Goal: Find specific page/section: Find specific page/section

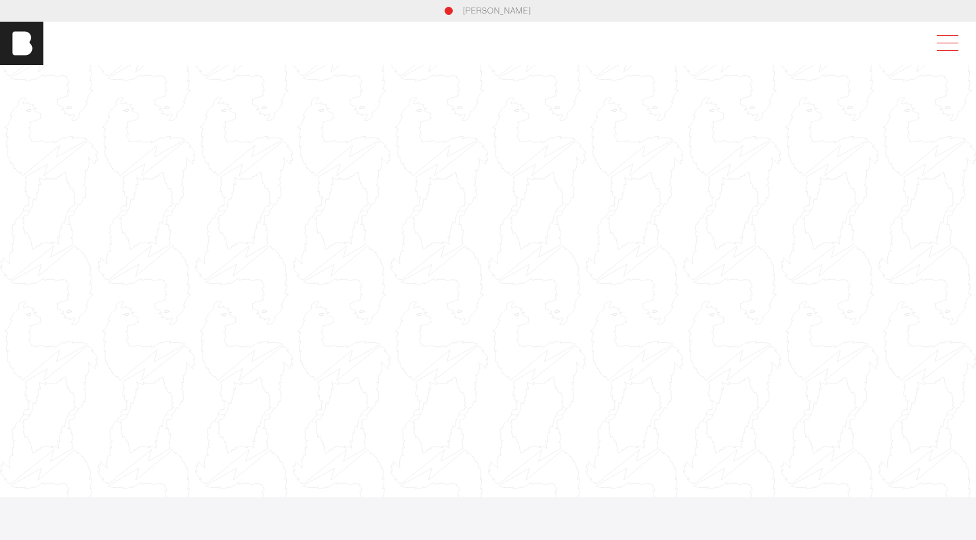
click at [950, 45] on span at bounding box center [944, 43] width 31 height 24
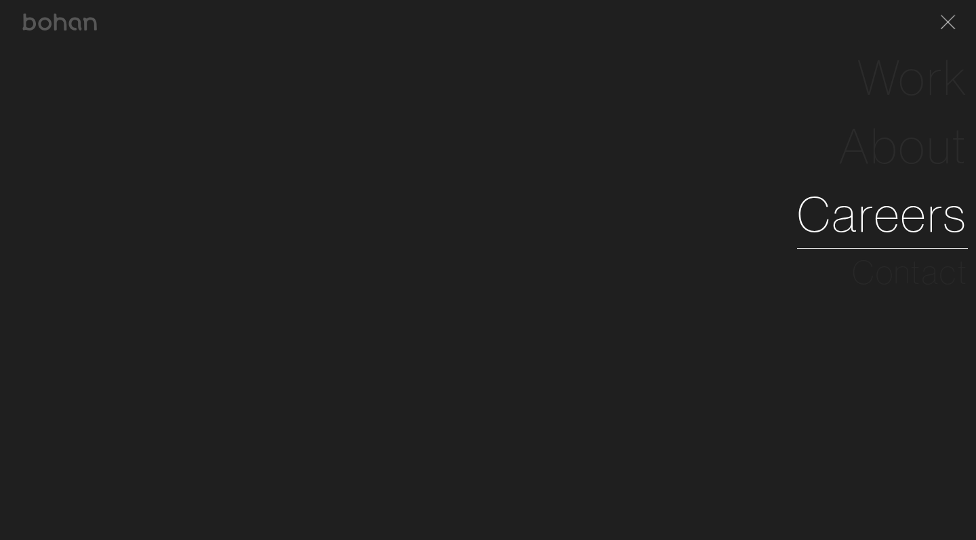
click at [915, 204] on link "Careers" at bounding box center [882, 214] width 171 height 68
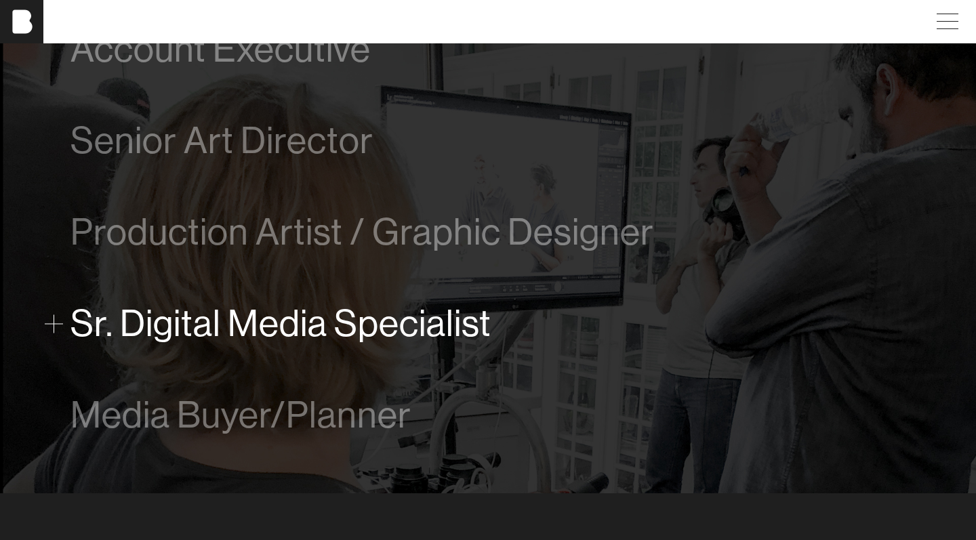
scroll to position [844, 1]
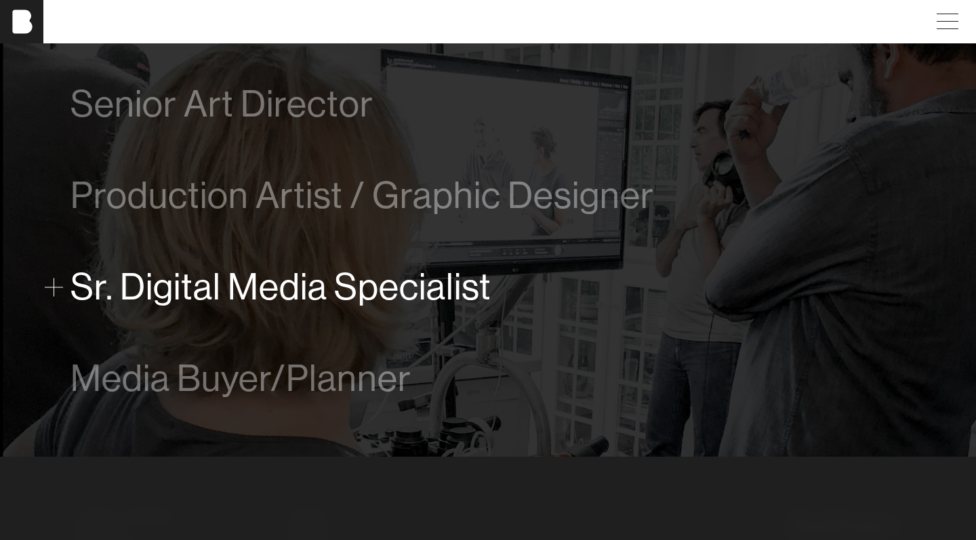
click at [320, 402] on div "Media Buyer/Planner" at bounding box center [487, 378] width 835 height 55
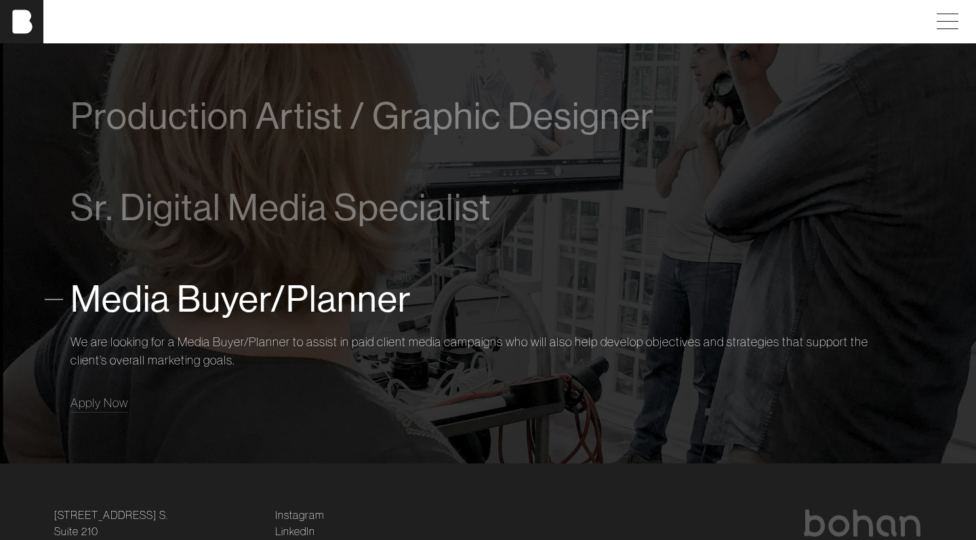
scroll to position [935, 0]
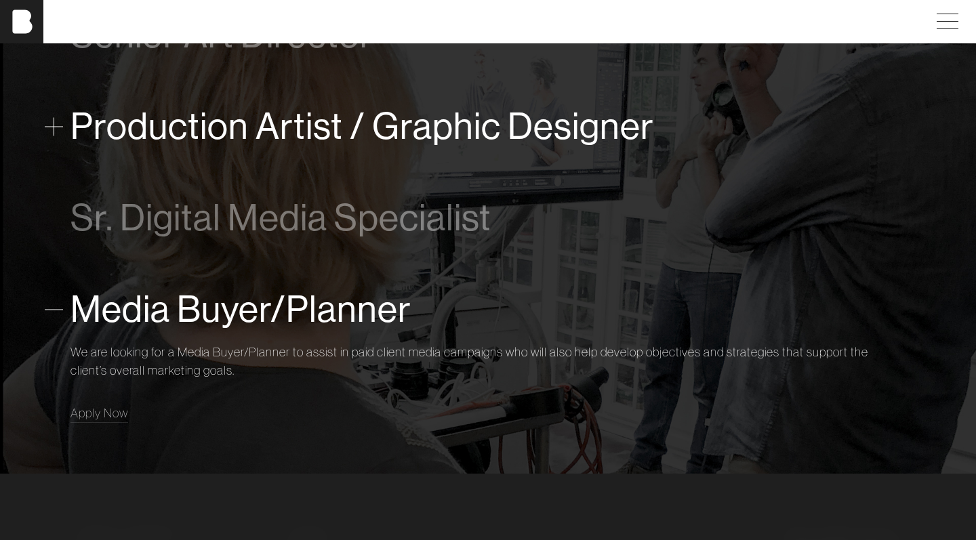
click at [169, 125] on span "Production Artist / Graphic Designer" at bounding box center [361, 126] width 583 height 41
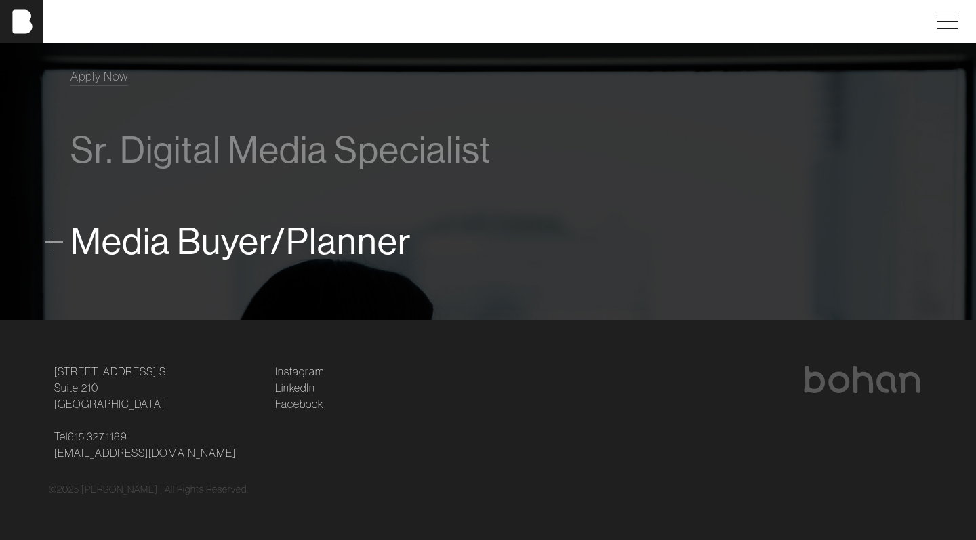
scroll to position [1088, 0]
click at [131, 247] on span "Media Buyer/Planner" at bounding box center [240, 242] width 341 height 41
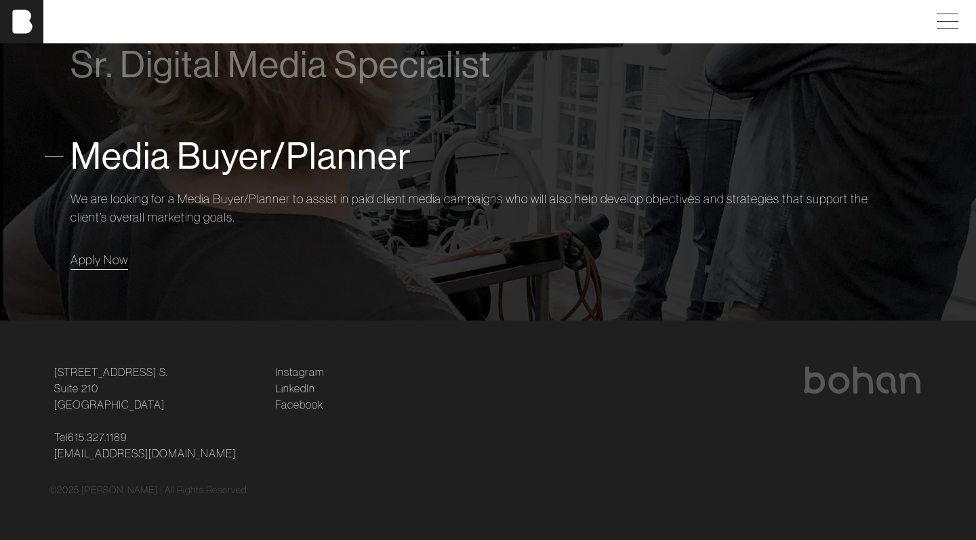
click at [100, 258] on span "Apply Now" at bounding box center [99, 260] width 58 height 16
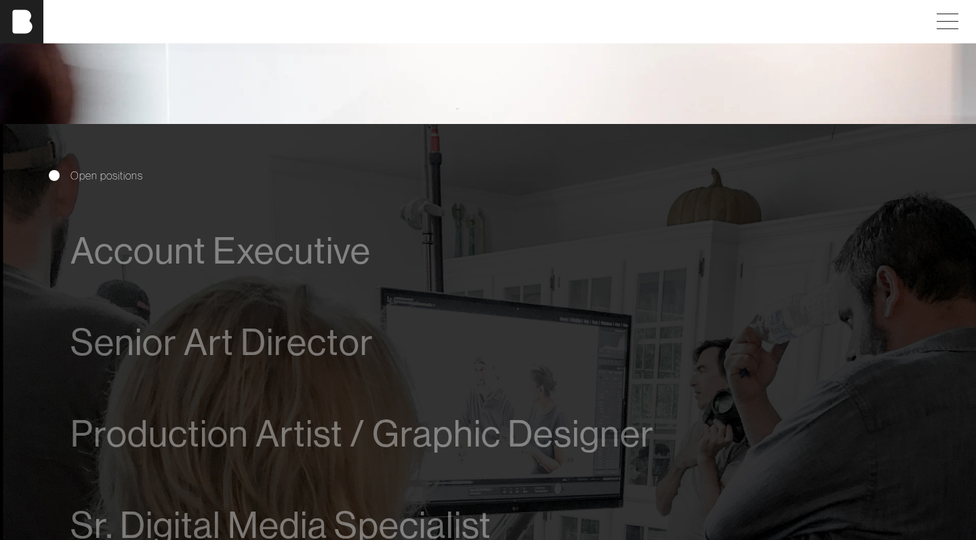
click at [753, 289] on div "Account Executive We are looking for a driven and talented process-oriented lea…" at bounding box center [487, 250] width 835 height 91
